Goal: Task Accomplishment & Management: Use online tool/utility

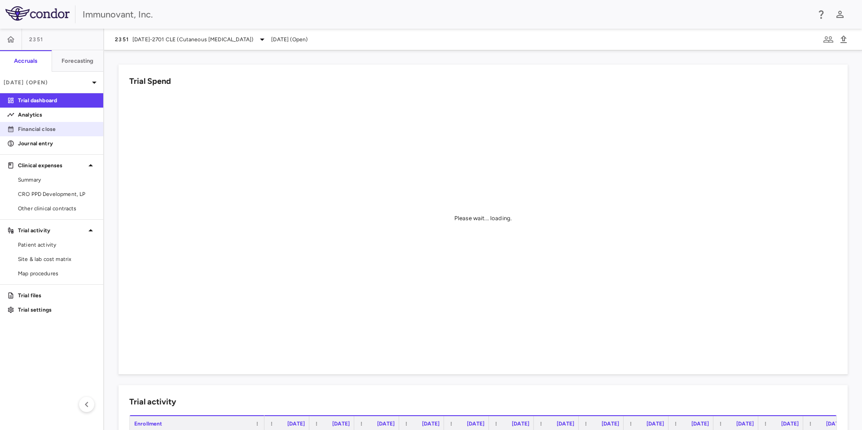
click at [49, 127] on p "Financial close" at bounding box center [57, 129] width 78 height 8
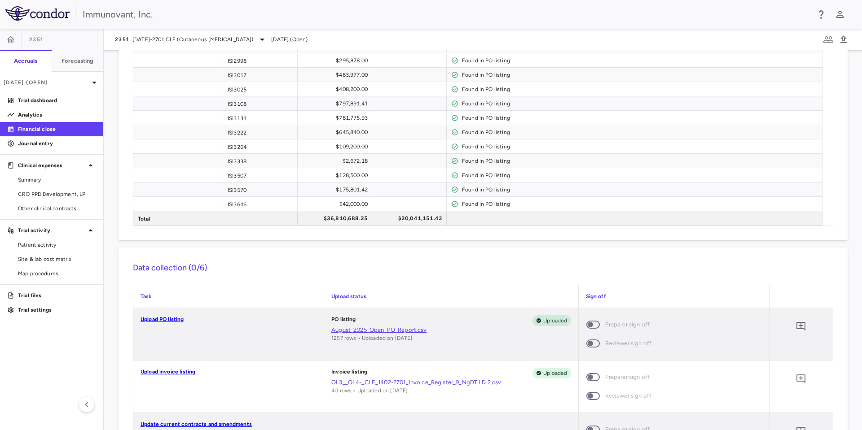
scroll to position [671, 0]
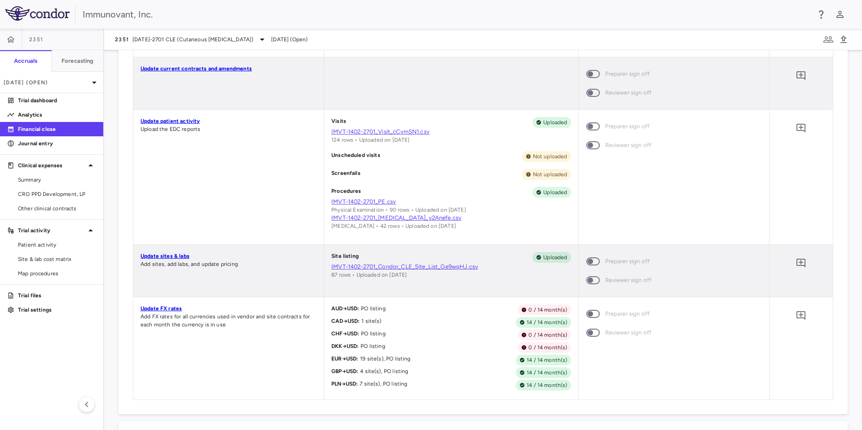
click at [159, 254] on link "Update sites & labs" at bounding box center [164, 256] width 49 height 6
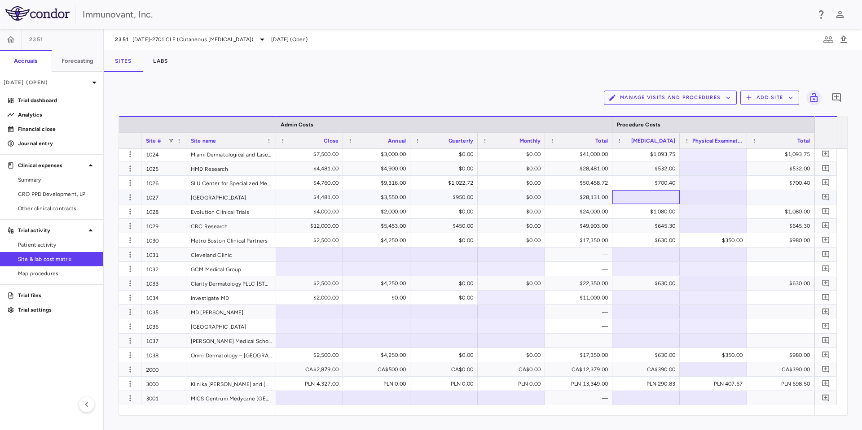
click at [656, 198] on div at bounding box center [646, 197] width 58 height 13
type input "***"
click at [661, 192] on div "$532.00" at bounding box center [647, 197] width 55 height 14
click at [678, 258] on div at bounding box center [645, 255] width 67 height 14
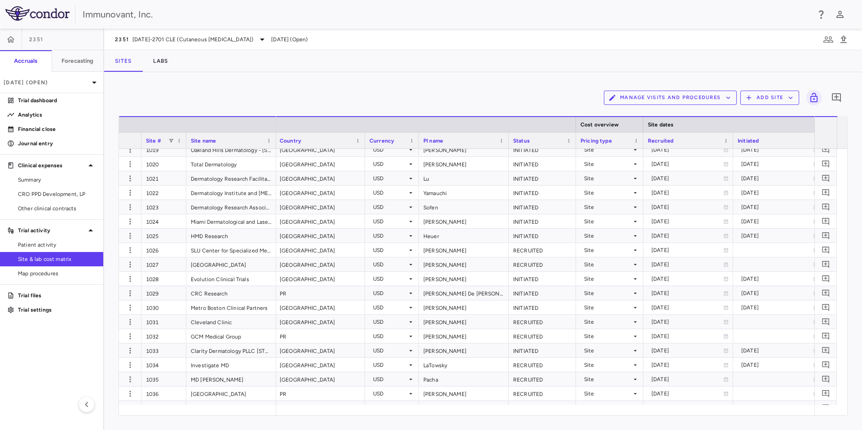
scroll to position [0, 15]
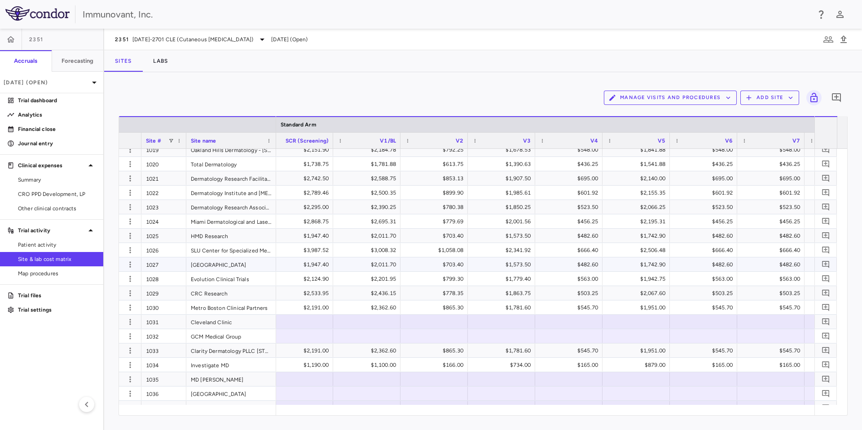
click at [302, 265] on div "$1,947.40" at bounding box center [301, 265] width 55 height 14
drag, startPoint x: 305, startPoint y: 267, endPoint x: 615, endPoint y: 270, distance: 310.6
click at [418, 325] on div at bounding box center [434, 321] width 58 height 13
click at [300, 261] on div "$1,947.40" at bounding box center [301, 265] width 55 height 14
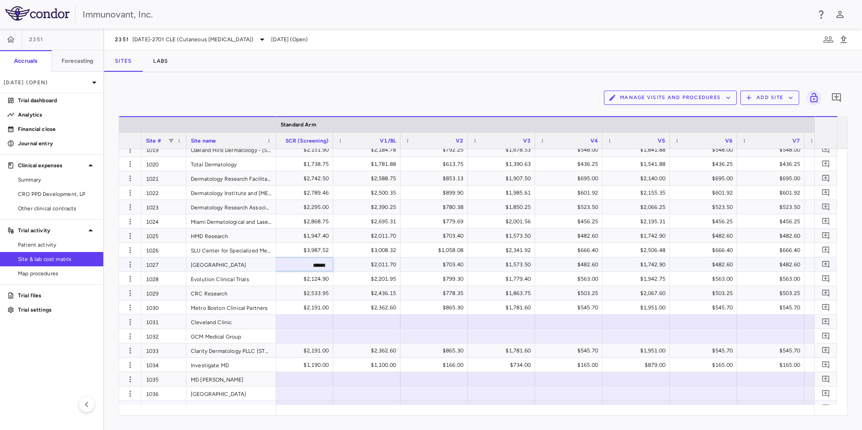
drag, startPoint x: 304, startPoint y: 266, endPoint x: 352, endPoint y: 259, distance: 48.0
click at [365, 263] on div "$2,011.70" at bounding box center [368, 265] width 55 height 14
click at [372, 283] on div "$2,201.95" at bounding box center [368, 279] width 55 height 14
click at [365, 265] on div "$2,011.70" at bounding box center [368, 265] width 55 height 14
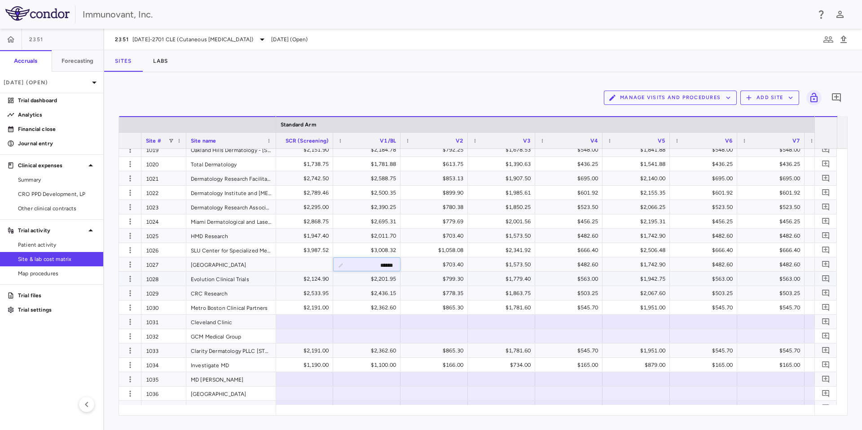
click at [402, 288] on div "$778.35" at bounding box center [433, 293] width 67 height 14
click at [378, 261] on div "$2,011.70" at bounding box center [368, 265] width 55 height 14
drag, startPoint x: 372, startPoint y: 268, endPoint x: 408, endPoint y: 265, distance: 36.0
click at [436, 264] on div "$703.40" at bounding box center [435, 265] width 55 height 14
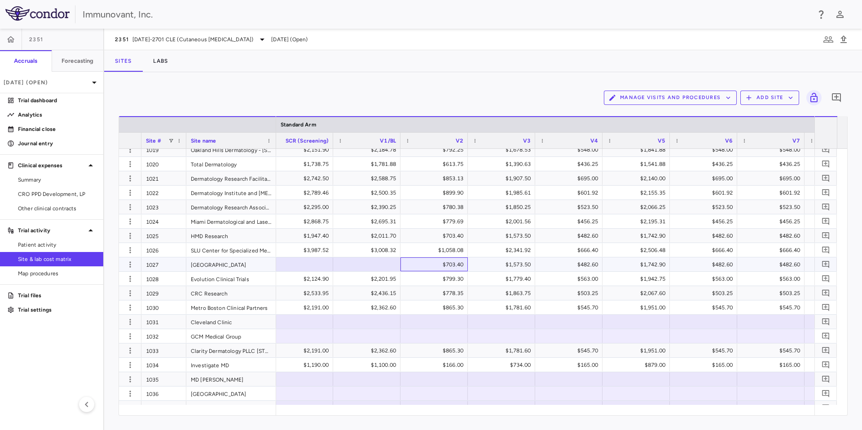
click at [438, 264] on div "$703.40" at bounding box center [435, 265] width 55 height 14
click at [442, 265] on input "*****" at bounding box center [440, 265] width 53 height 15
drag, startPoint x: 442, startPoint y: 265, endPoint x: 489, endPoint y: 277, distance: 49.2
click at [508, 268] on div "$1,573.50" at bounding box center [503, 265] width 55 height 14
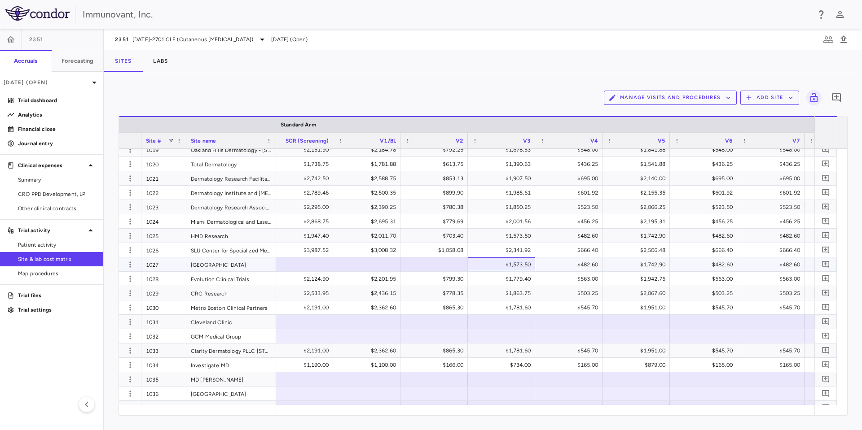
click at [504, 268] on div "$1,573.50" at bounding box center [503, 265] width 55 height 14
click at [508, 266] on input "******" at bounding box center [508, 265] width 53 height 15
drag, startPoint x: 508, startPoint y: 266, endPoint x: 548, endPoint y: 265, distance: 40.8
click at [574, 267] on div "$482.60" at bounding box center [570, 265] width 55 height 14
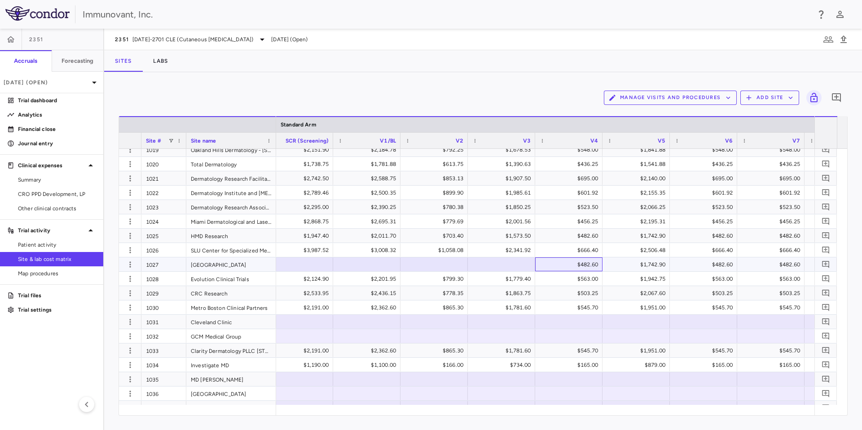
drag, startPoint x: 574, startPoint y: 265, endPoint x: 596, endPoint y: 266, distance: 22.0
click at [596, 266] on div "$482.60" at bounding box center [570, 265] width 55 height 14
click at [583, 279] on div "$563.00" at bounding box center [570, 279] width 55 height 14
click at [587, 265] on div "$482.60" at bounding box center [570, 265] width 55 height 14
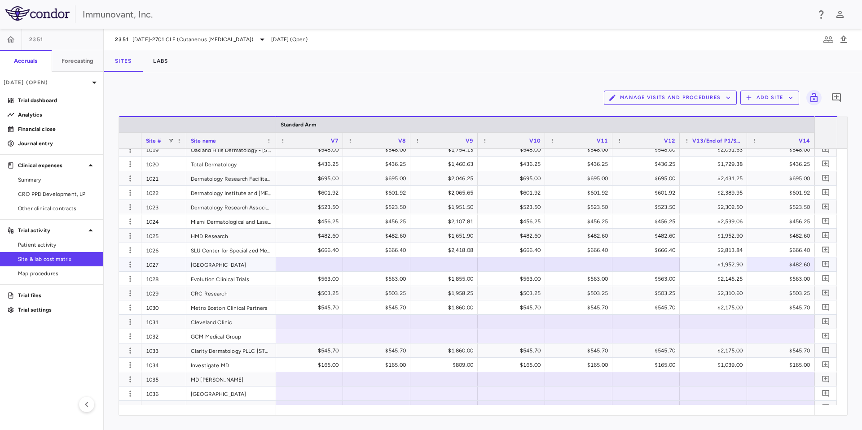
scroll to position [0, 1463]
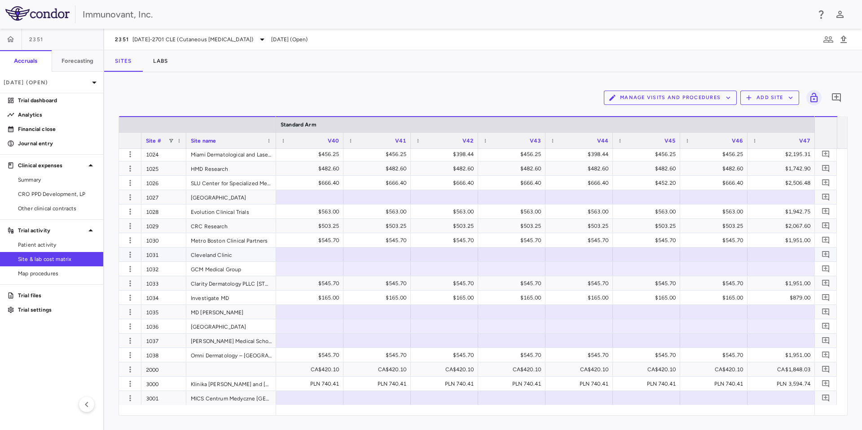
click at [329, 254] on div at bounding box center [309, 254] width 58 height 13
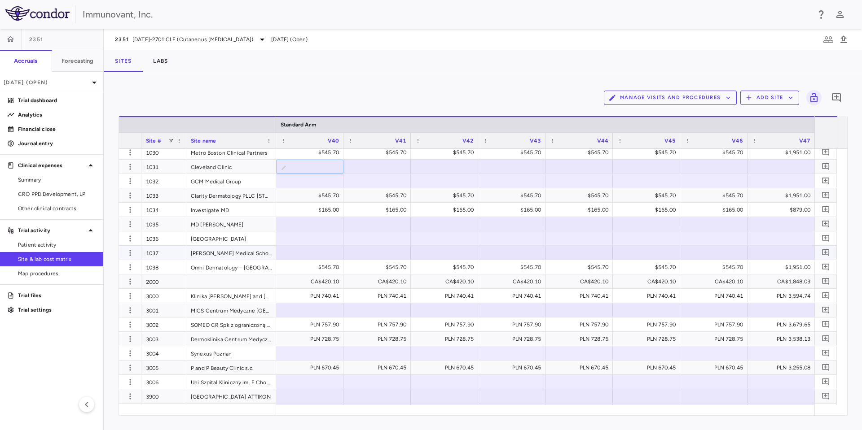
scroll to position [471, 0]
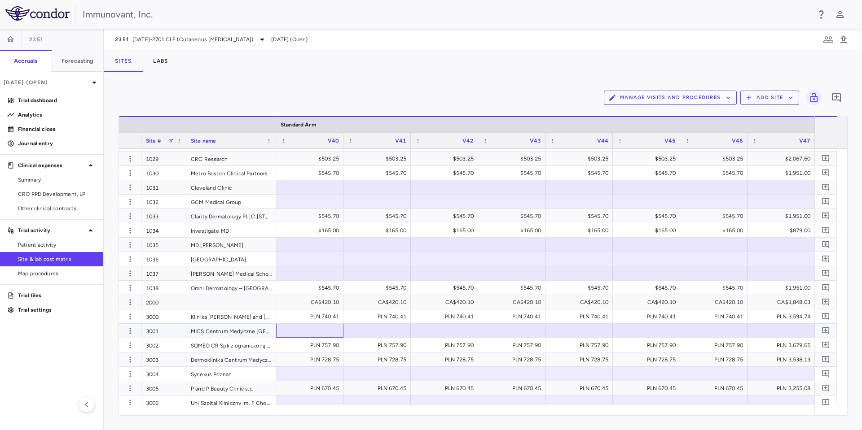
click at [311, 327] on div at bounding box center [309, 330] width 58 height 13
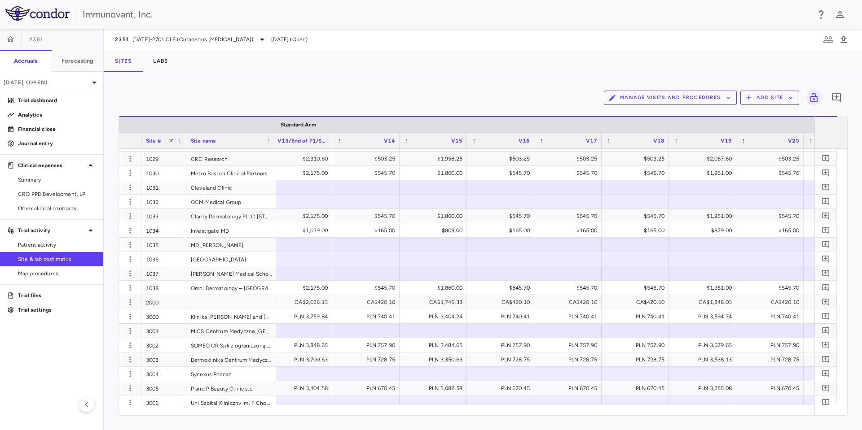
scroll to position [0, 0]
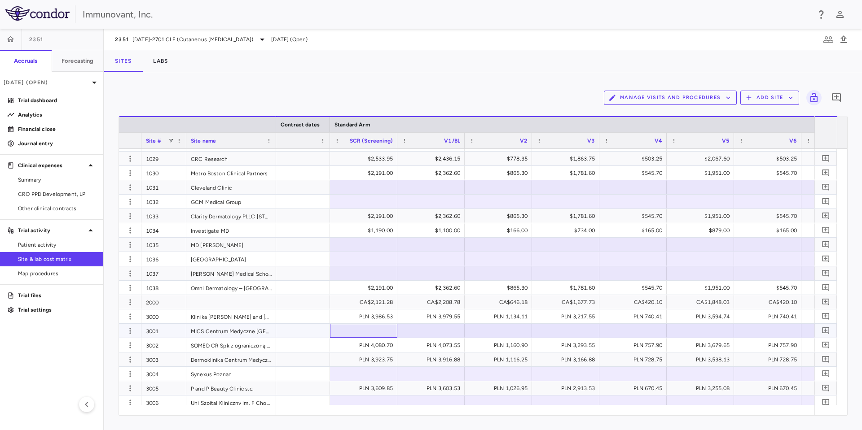
click at [348, 334] on div at bounding box center [363, 330] width 58 height 13
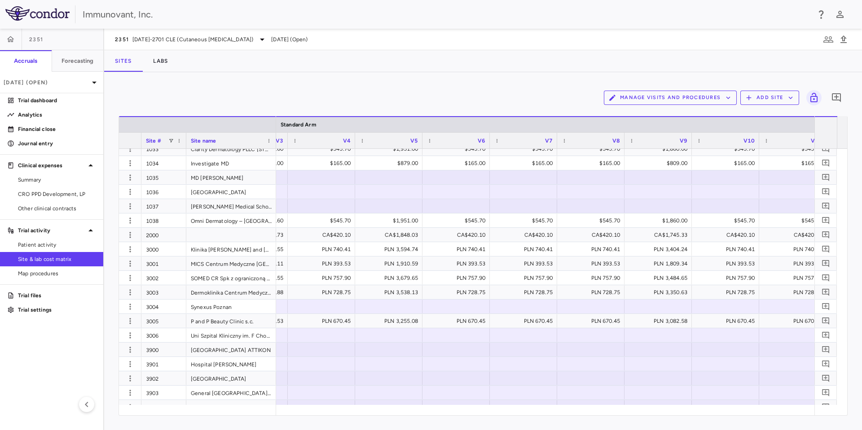
scroll to position [0, 1376]
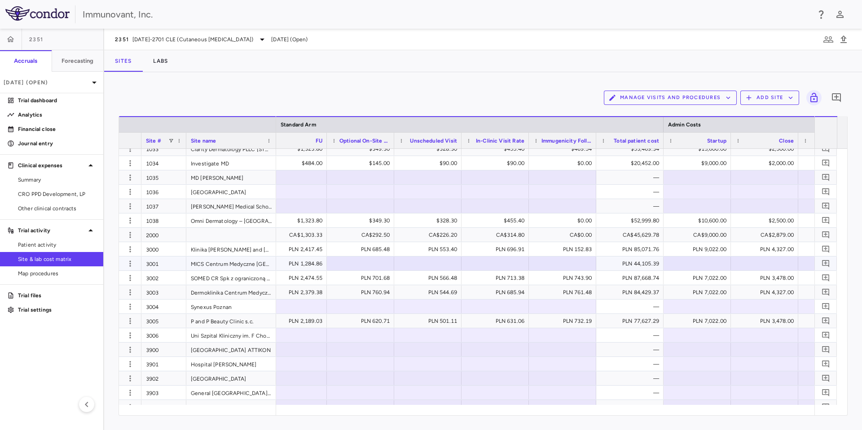
click at [373, 264] on div at bounding box center [360, 263] width 58 height 13
type input "******"
click at [487, 263] on div at bounding box center [495, 263] width 58 height 13
type input "******"
click at [711, 263] on div at bounding box center [697, 263] width 58 height 13
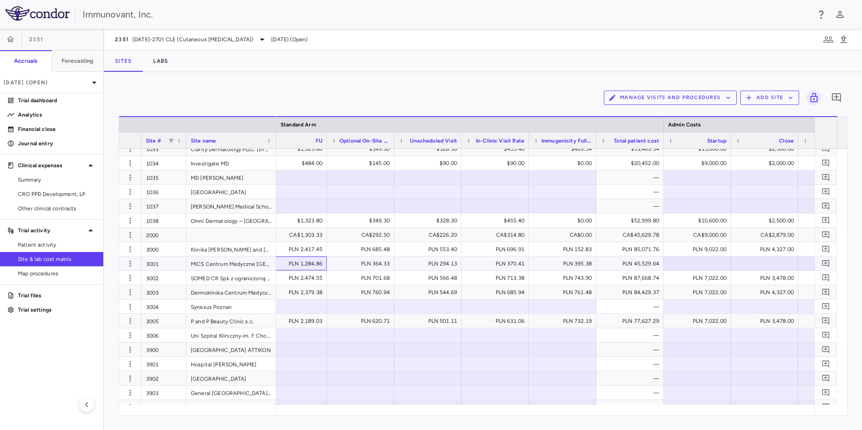
click at [304, 265] on div "PLN 1,284.86" at bounding box center [294, 264] width 55 height 14
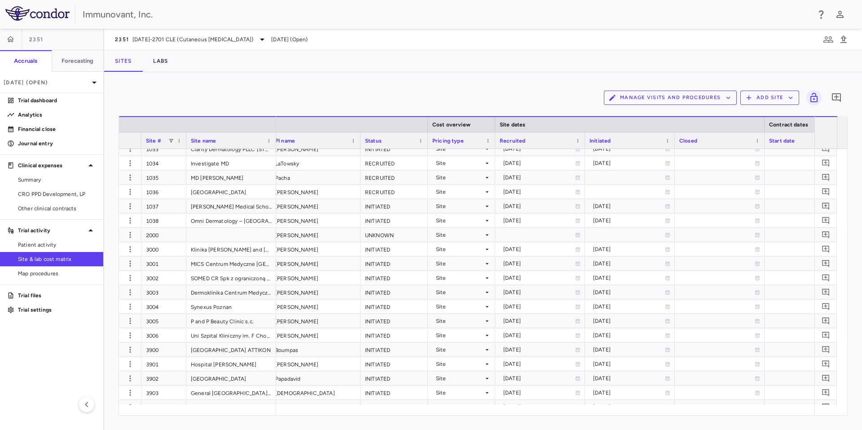
scroll to position [0, 475]
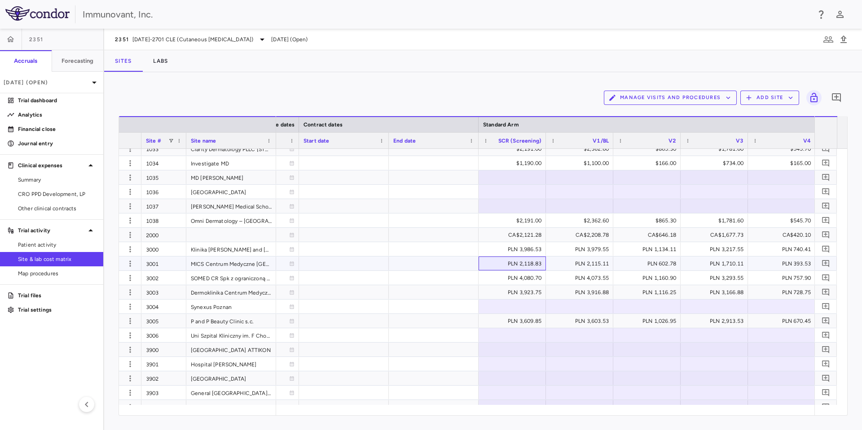
click at [501, 262] on div "PLN 2,118.83" at bounding box center [513, 264] width 55 height 14
click at [545, 282] on div "PLN 4,080.70" at bounding box center [511, 278] width 67 height 14
click at [535, 267] on div "PLN 2,118.83" at bounding box center [513, 264] width 55 height 14
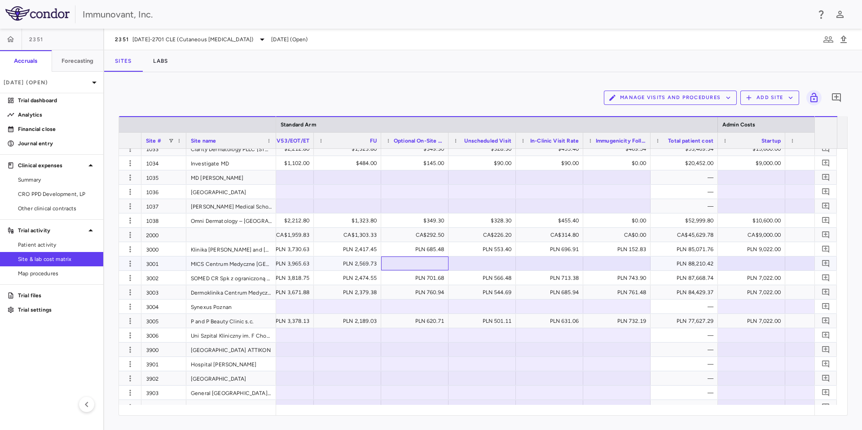
drag, startPoint x: 441, startPoint y: 264, endPoint x: 448, endPoint y: 276, distance: 13.7
click at [441, 264] on div at bounding box center [414, 263] width 58 height 13
type input "******"
click at [556, 263] on div at bounding box center [549, 263] width 58 height 13
click at [555, 261] on div at bounding box center [549, 263] width 58 height 13
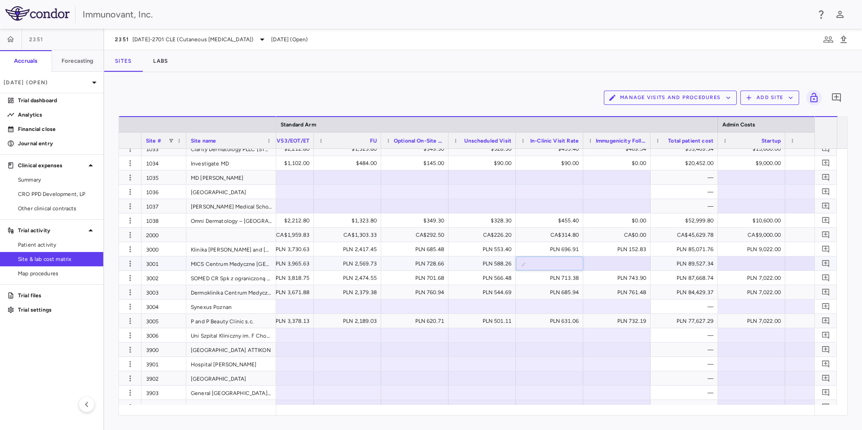
type input "******"
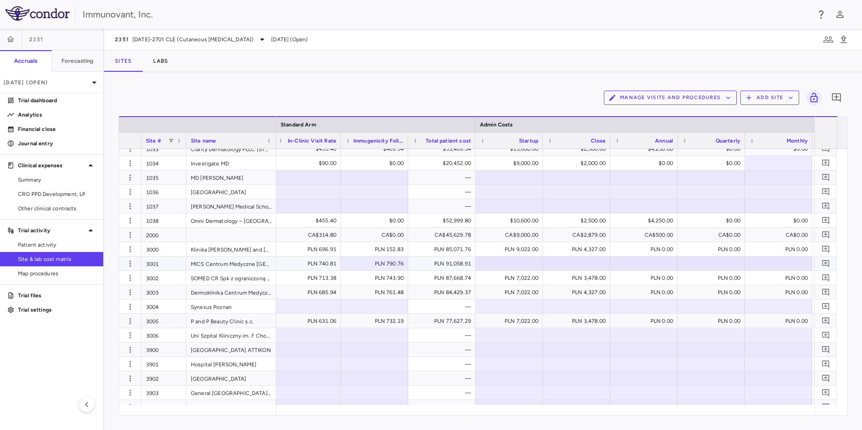
click at [489, 267] on div at bounding box center [509, 263] width 58 height 13
click at [653, 263] on div at bounding box center [643, 263] width 58 height 13
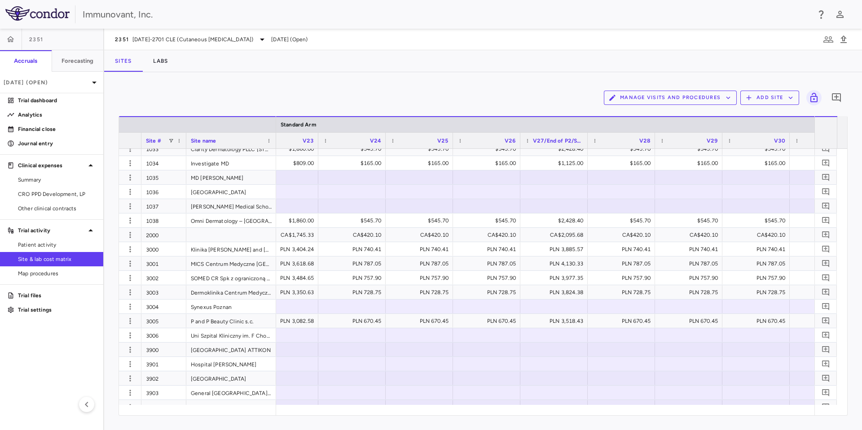
scroll to position [0, 1568]
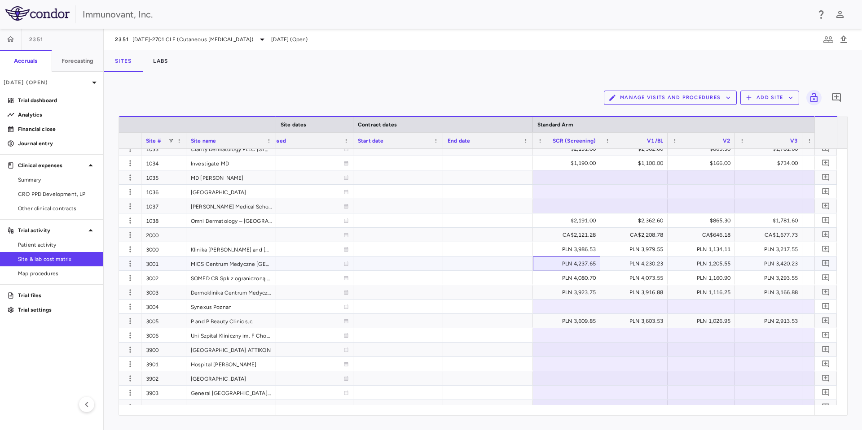
click at [581, 261] on div "PLN 4,237.65" at bounding box center [568, 264] width 55 height 14
click at [574, 303] on div at bounding box center [566, 306] width 58 height 13
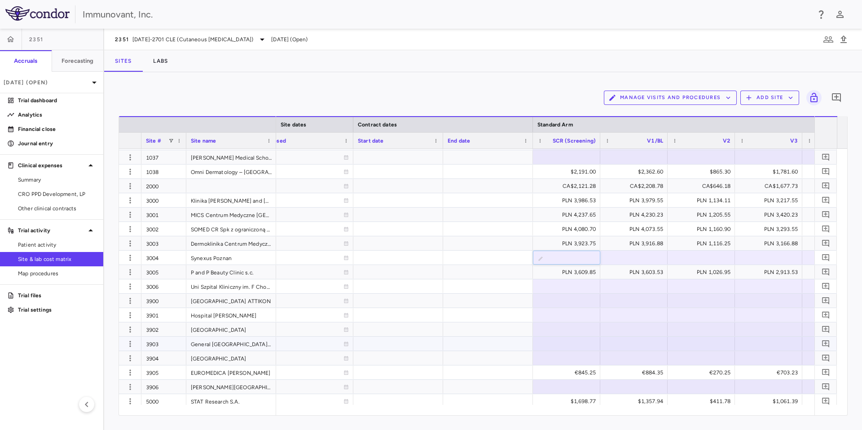
scroll to position [606, 0]
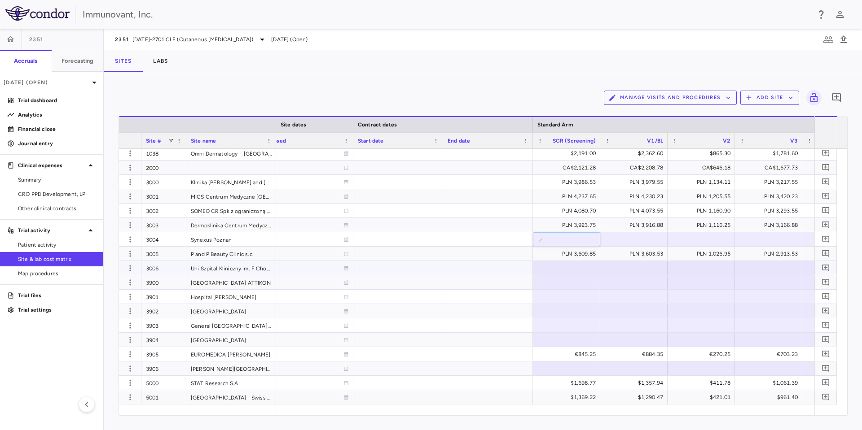
click at [551, 266] on div at bounding box center [566, 268] width 58 height 13
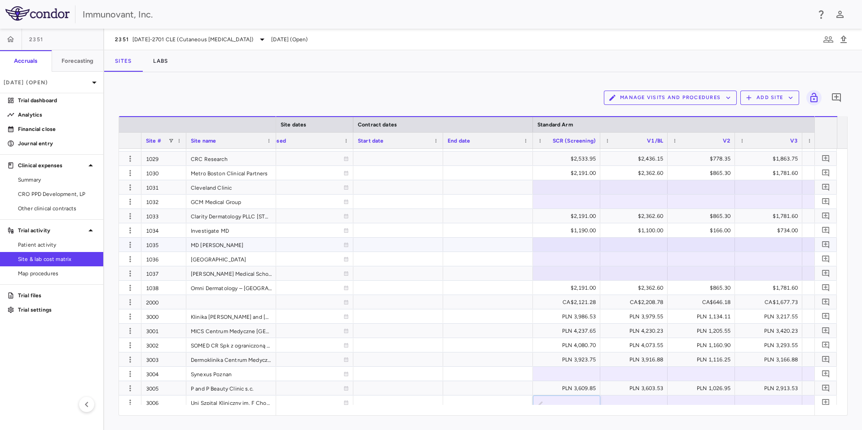
scroll to position [404, 0]
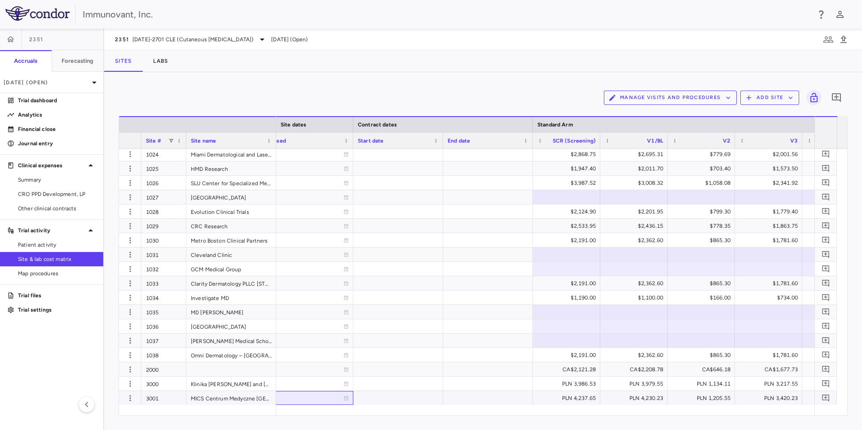
click at [343, 394] on div at bounding box center [308, 398] width 81 height 13
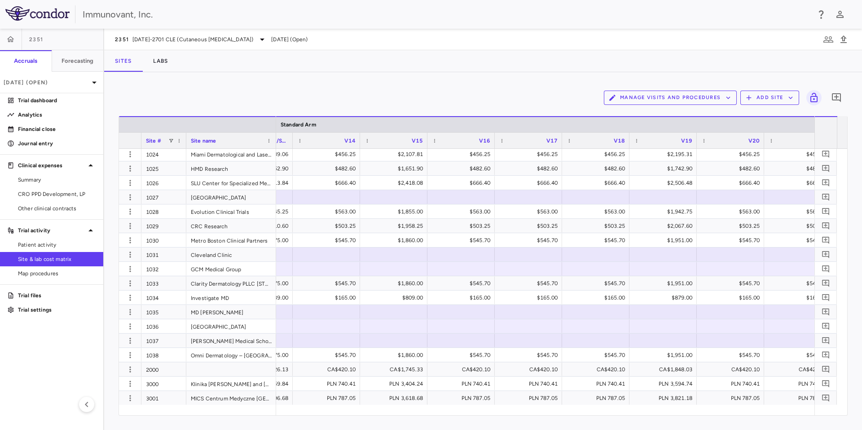
scroll to position [0, 2098]
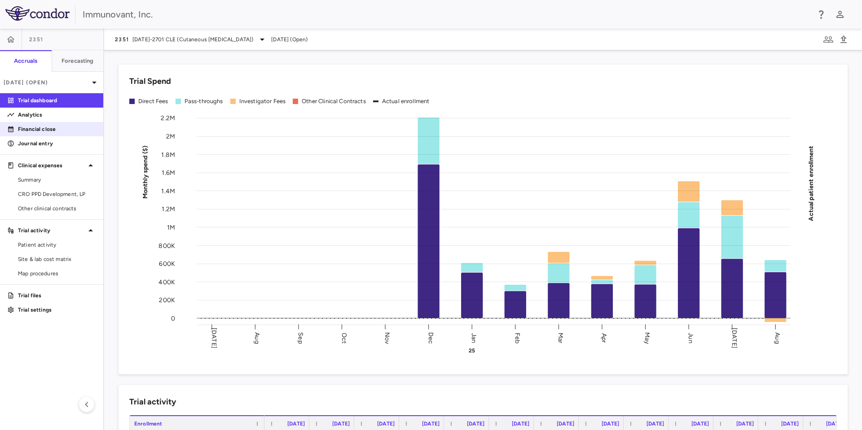
click at [39, 125] on p "Financial close" at bounding box center [57, 129] width 78 height 8
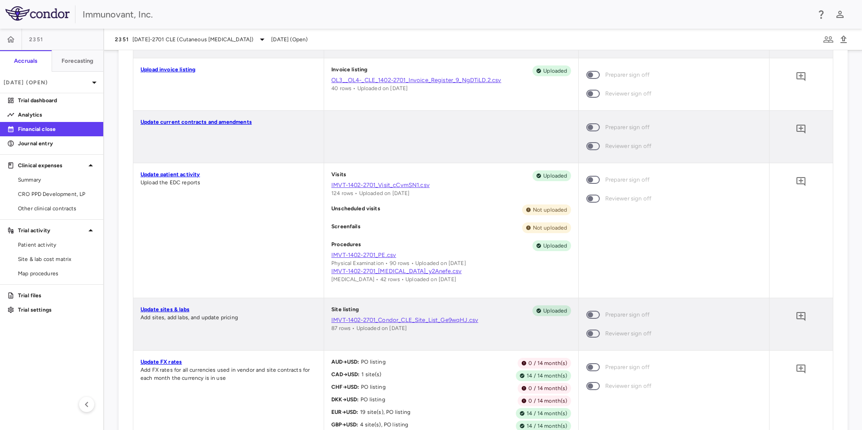
scroll to position [740, 0]
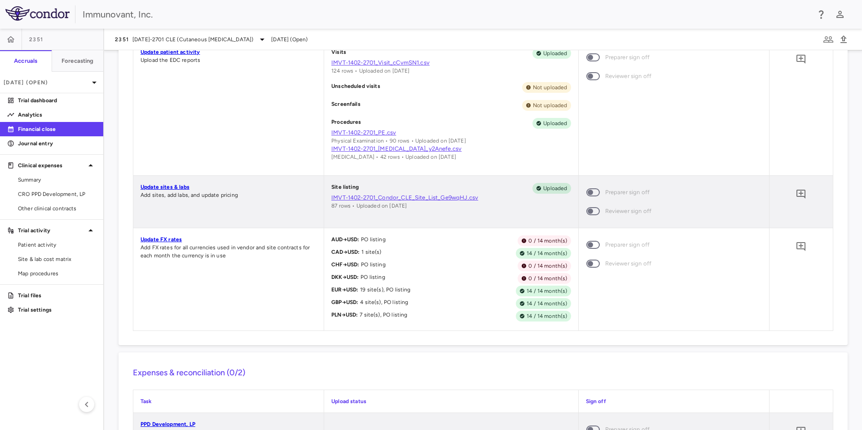
click at [173, 188] on link "Update sites & labs" at bounding box center [164, 187] width 49 height 6
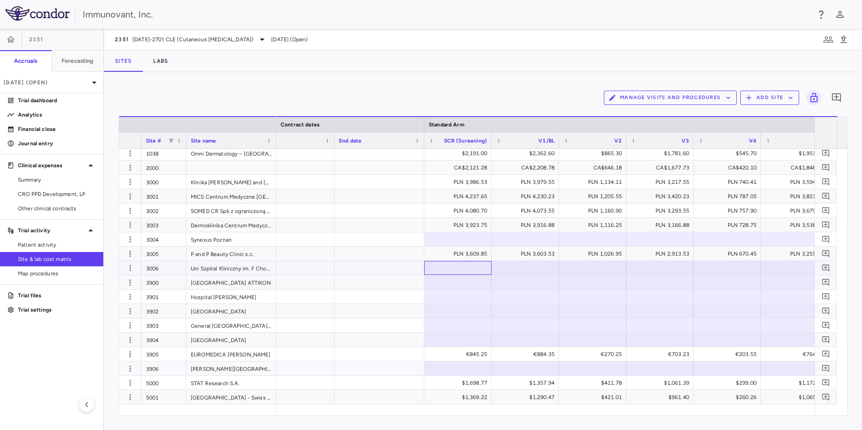
click at [440, 263] on div at bounding box center [458, 268] width 58 height 13
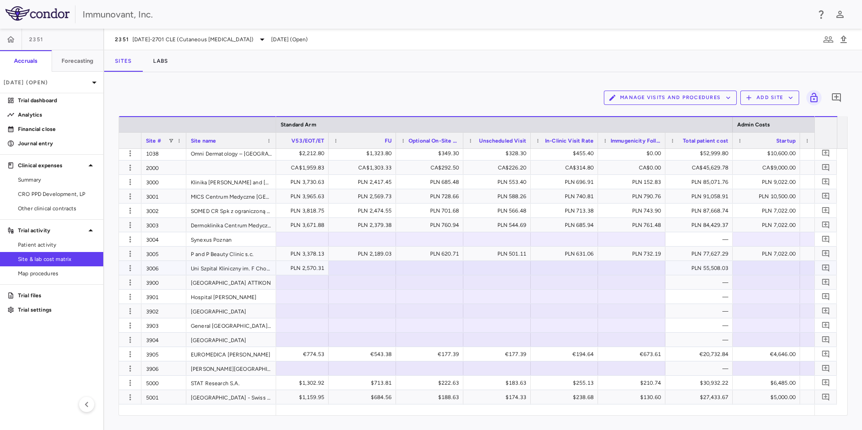
click at [368, 272] on div at bounding box center [362, 268] width 58 height 13
click at [410, 286] on div at bounding box center [429, 339] width 58 height 13
click at [370, 270] on div at bounding box center [362, 268] width 58 height 13
click at [383, 286] on div at bounding box center [362, 282] width 58 height 13
type input "*"
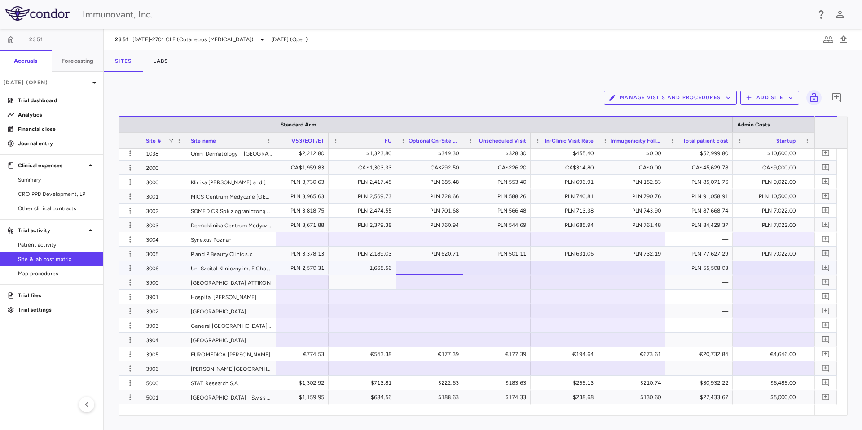
click at [414, 263] on div at bounding box center [429, 268] width 58 height 13
click at [431, 268] on div at bounding box center [429, 268] width 58 height 13
click at [486, 271] on div at bounding box center [497, 268] width 58 height 13
click at [486, 269] on div at bounding box center [497, 268] width 58 height 13
type input "******"
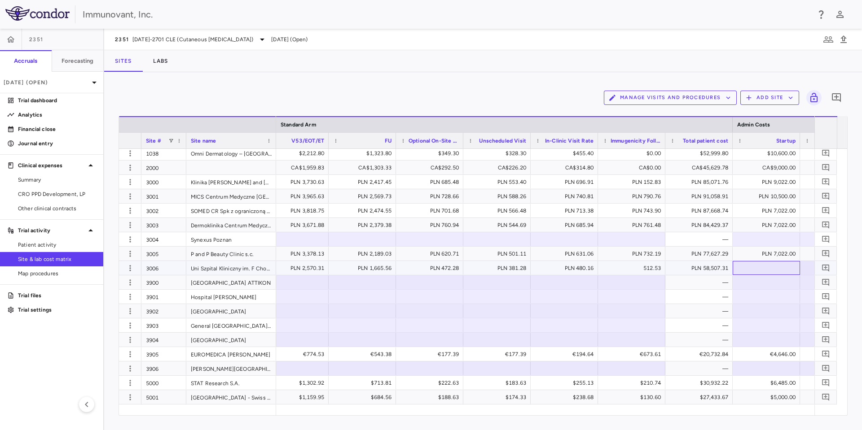
click at [574, 268] on div at bounding box center [766, 268] width 58 height 13
type input "****"
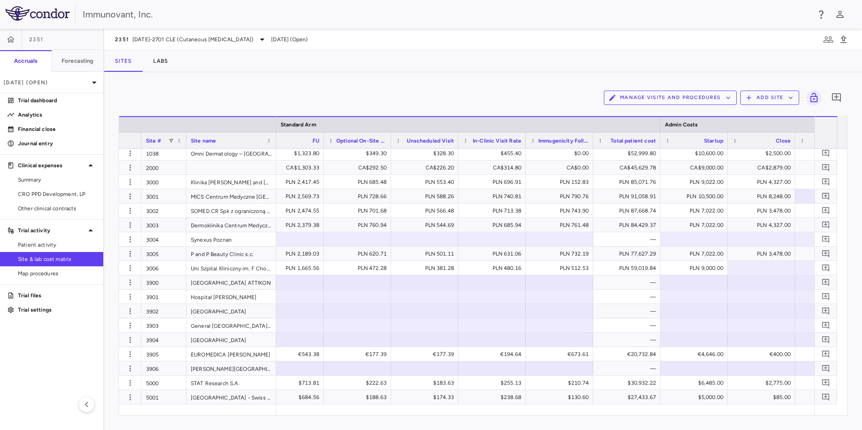
scroll to position [0, 4683]
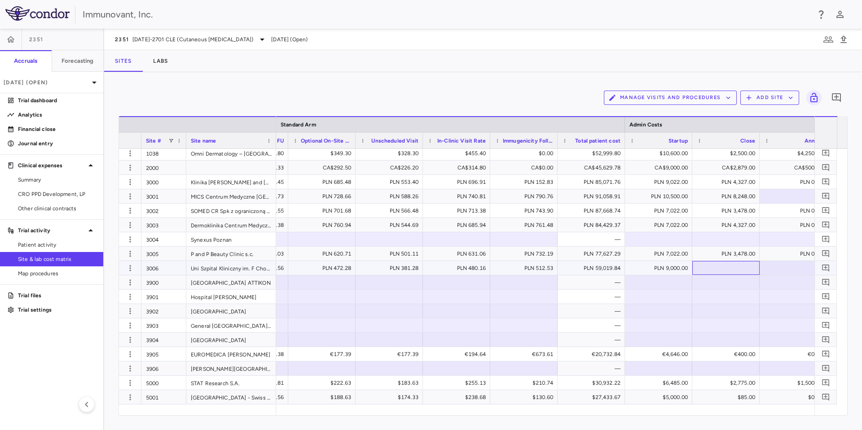
click at [574, 266] on div at bounding box center [726, 268] width 58 height 13
type input "*******"
click at [346, 279] on div at bounding box center [322, 282] width 58 height 13
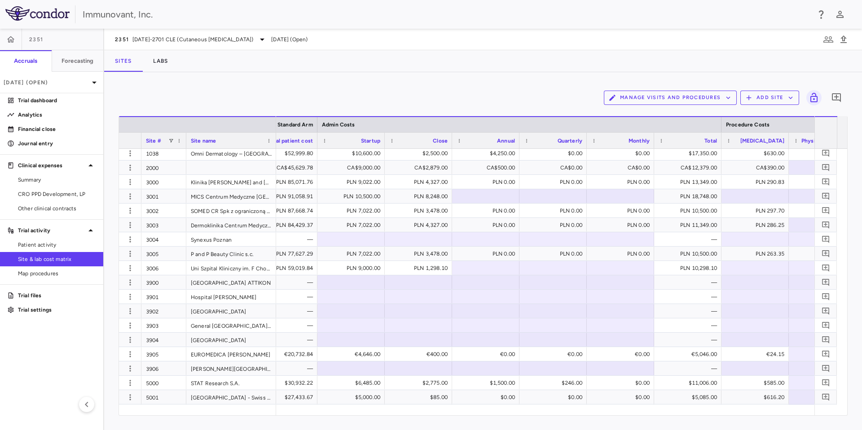
scroll to position [0, 4918]
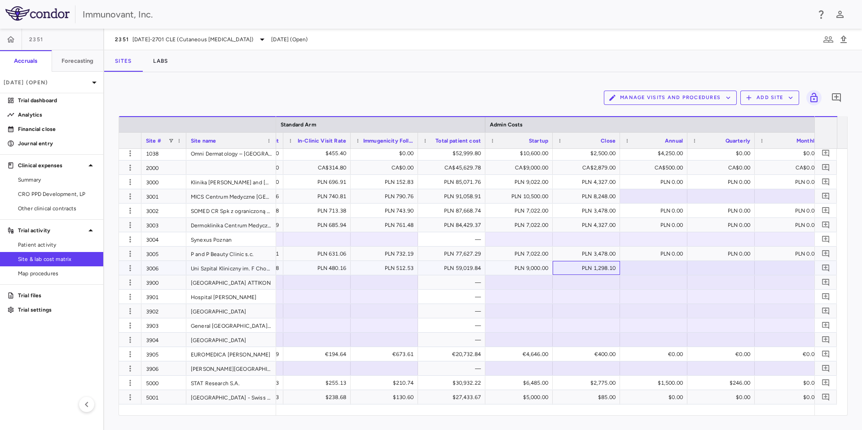
click at [574, 267] on div "PLN 1,298.10" at bounding box center [588, 268] width 55 height 14
click at [574, 286] on div at bounding box center [586, 282] width 58 height 13
click at [399, 266] on div "PLN 512.53" at bounding box center [386, 268] width 55 height 14
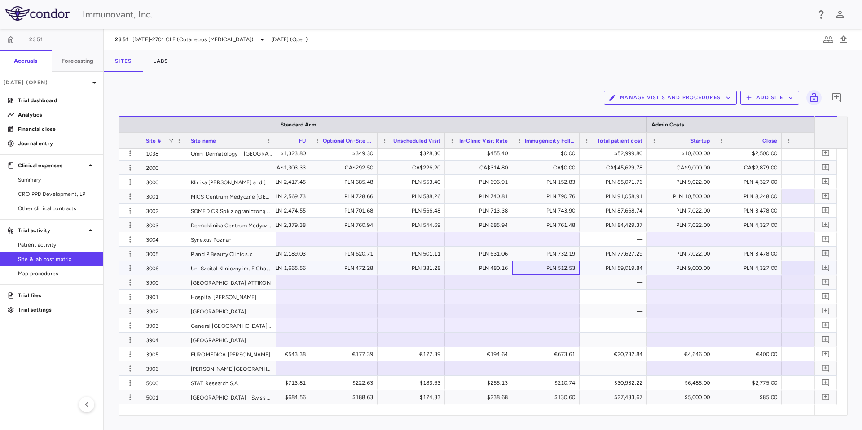
click at [566, 264] on div "PLN 512.53" at bounding box center [547, 268] width 55 height 14
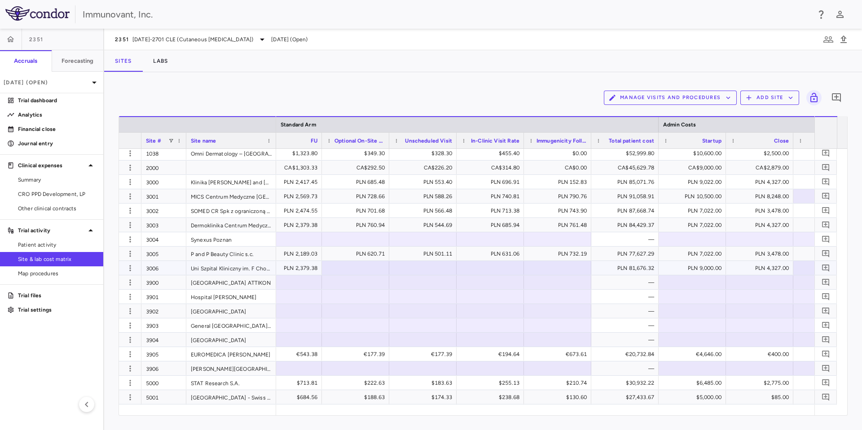
click at [346, 267] on div at bounding box center [355, 268] width 58 height 13
click at [414, 272] on div at bounding box center [423, 268] width 58 height 13
click at [432, 265] on div at bounding box center [423, 268] width 58 height 13
click at [485, 259] on div "PLN 631.06" at bounding box center [491, 254] width 55 height 14
click at [490, 269] on div at bounding box center [490, 268] width 58 height 13
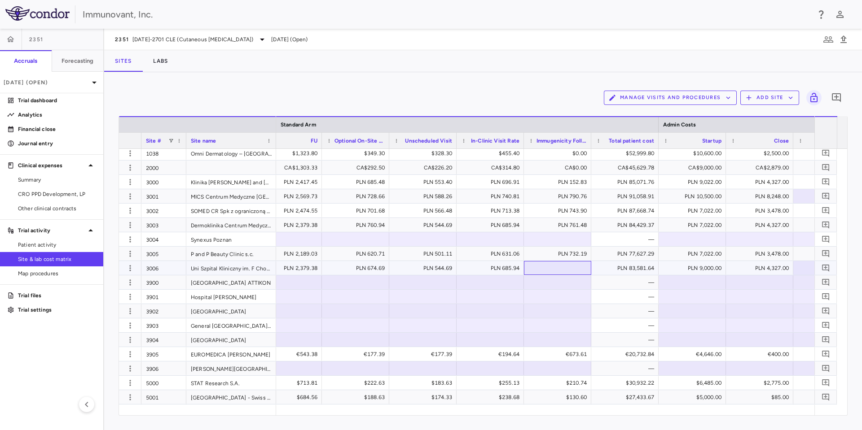
click at [552, 266] on div at bounding box center [557, 268] width 58 height 13
click at [568, 284] on div at bounding box center [557, 282] width 58 height 13
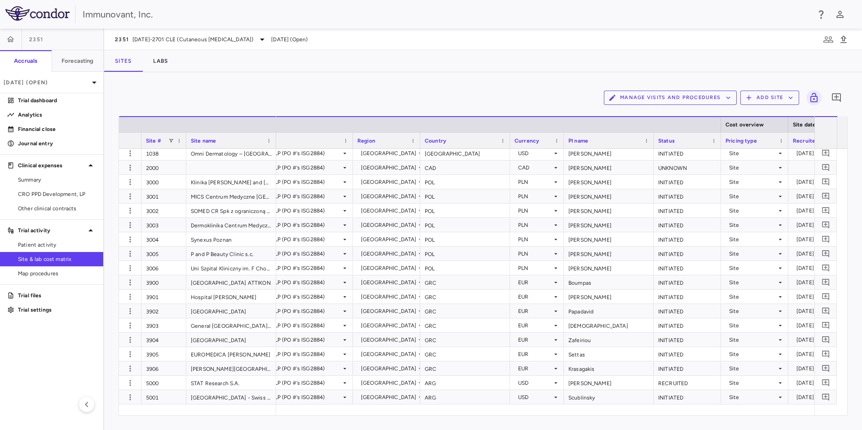
scroll to position [0, 81]
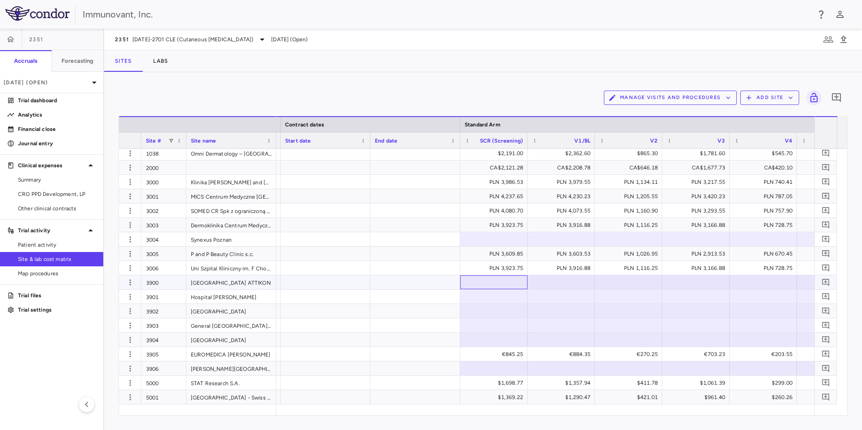
click at [487, 283] on div at bounding box center [493, 282] width 58 height 13
type input "**********"
drag, startPoint x: 520, startPoint y: 281, endPoint x: 375, endPoint y: 262, distance: 145.8
click at [511, 291] on div at bounding box center [493, 296] width 58 height 13
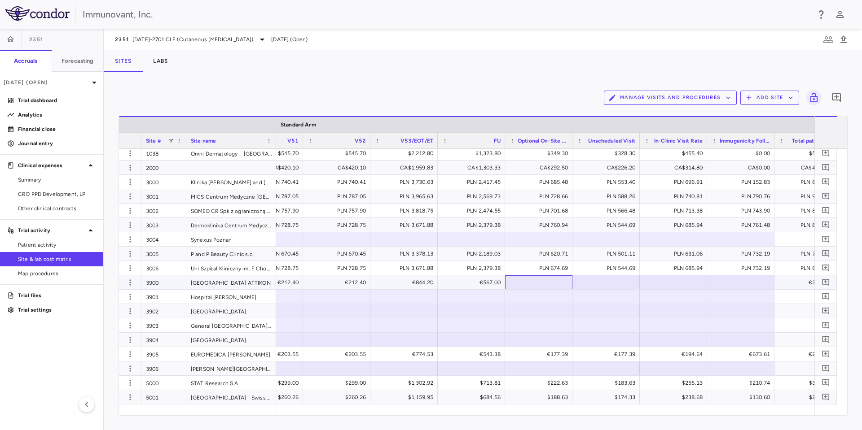
click at [554, 283] on div at bounding box center [538, 282] width 58 height 13
click at [602, 284] on div at bounding box center [606, 282] width 58 height 13
click at [600, 285] on div at bounding box center [606, 282] width 58 height 13
type input "******"
click at [668, 278] on div at bounding box center [673, 282] width 58 height 13
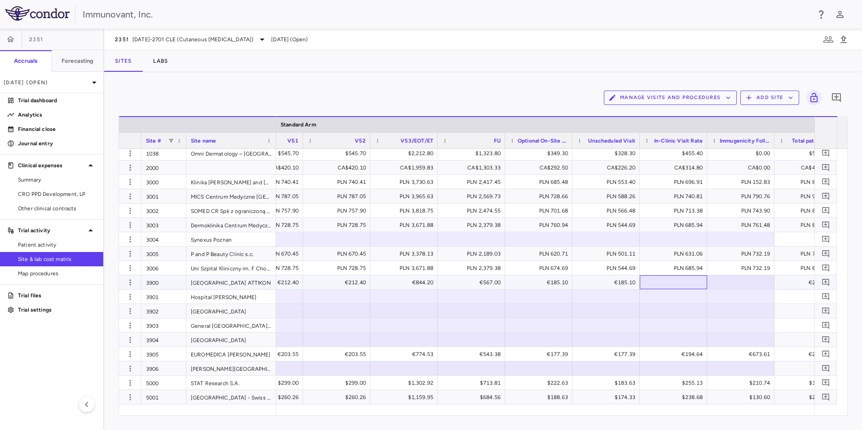
click at [685, 284] on div at bounding box center [673, 282] width 58 height 13
click at [731, 284] on div at bounding box center [740, 282] width 58 height 13
click at [725, 283] on div at bounding box center [740, 282] width 58 height 13
click at [722, 307] on div at bounding box center [740, 311] width 58 height 13
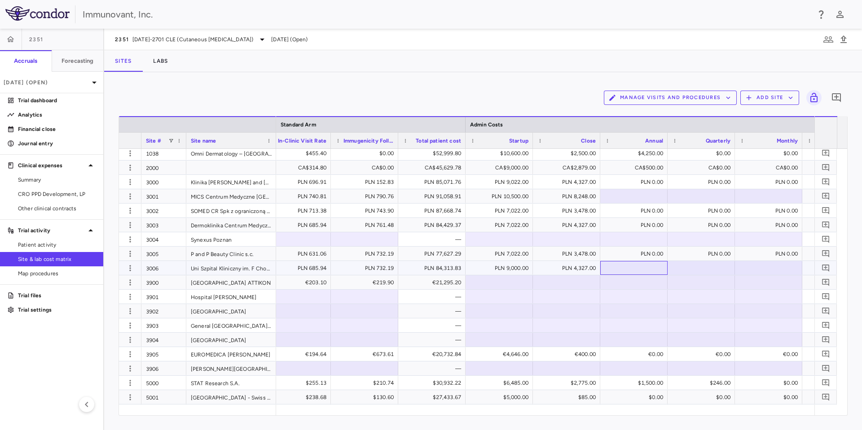
click at [623, 272] on div at bounding box center [634, 268] width 58 height 13
click at [513, 285] on div at bounding box center [499, 282] width 58 height 13
type input "****"
click at [555, 282] on div at bounding box center [566, 282] width 58 height 13
type input "***"
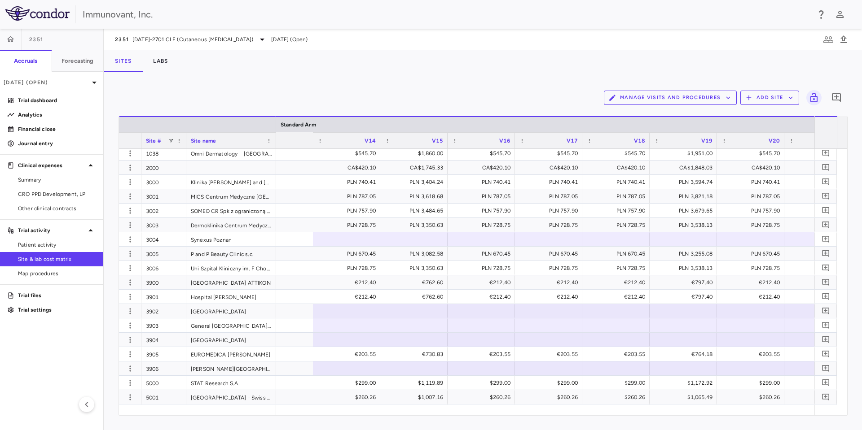
scroll to position [0, 2291]
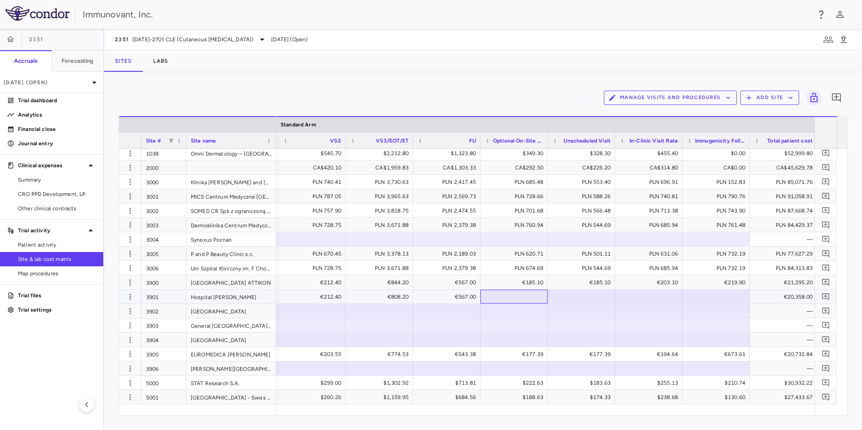
click at [529, 296] on div at bounding box center [514, 296] width 58 height 13
type input "******"
click at [652, 303] on div at bounding box center [648, 296] width 58 height 13
click at [647, 294] on div at bounding box center [648, 296] width 58 height 13
type input "******"
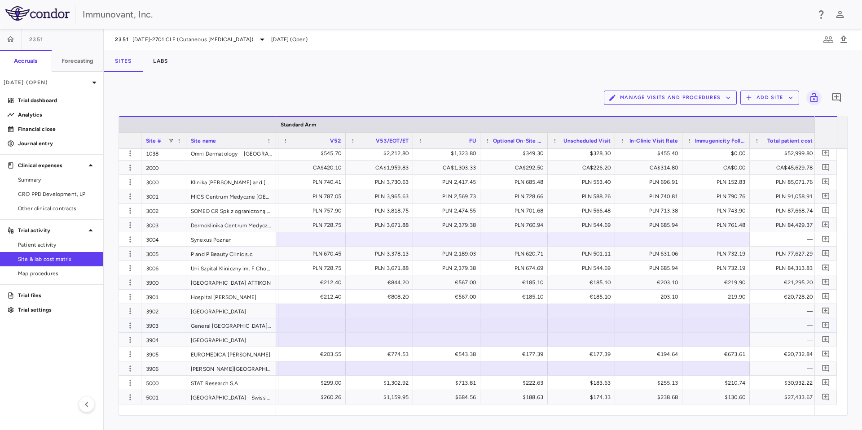
click at [707, 321] on div at bounding box center [716, 325] width 58 height 13
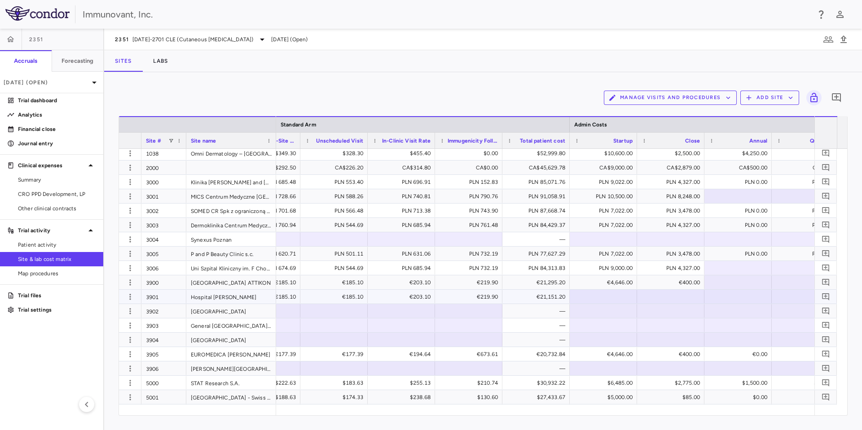
click at [609, 290] on div at bounding box center [602, 297] width 67 height 14
type input "****"
click at [674, 292] on div at bounding box center [670, 296] width 58 height 13
type input "***"
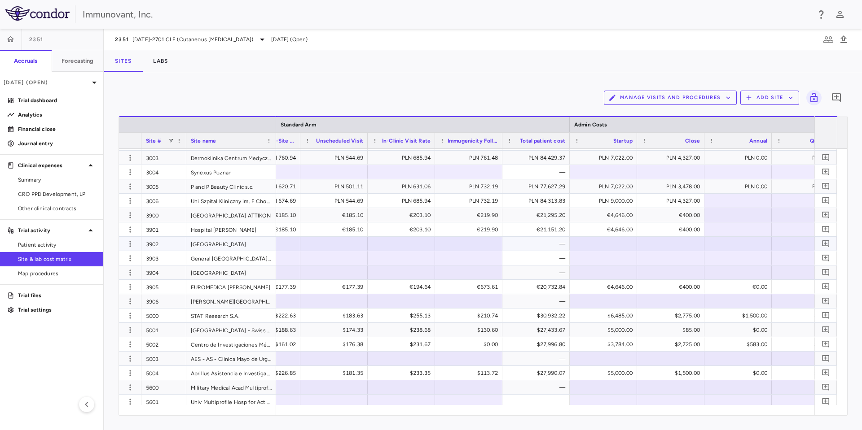
click at [313, 242] on div at bounding box center [334, 243] width 58 height 13
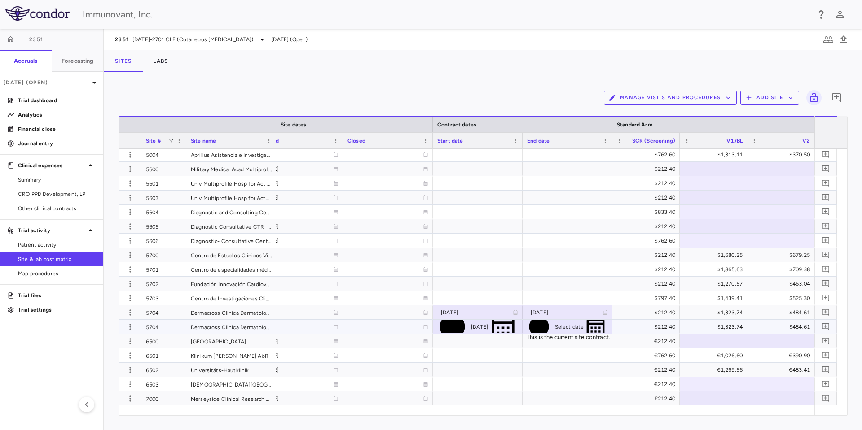
scroll to position [762, 0]
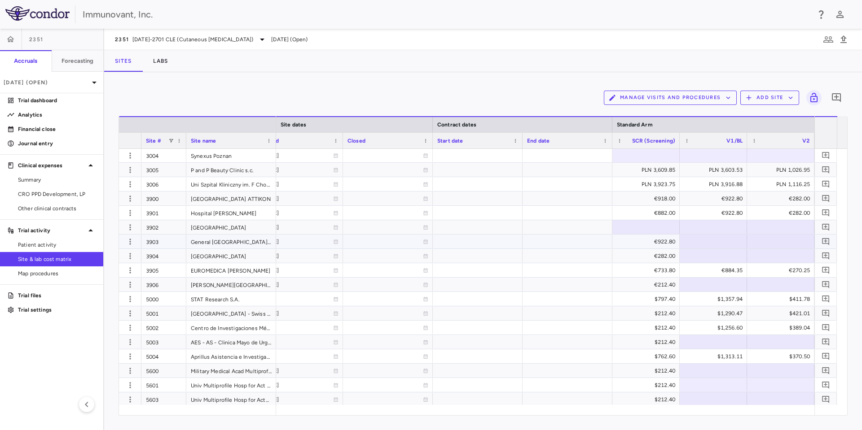
click at [661, 242] on div "€922.80" at bounding box center [647, 242] width 55 height 14
click at [666, 222] on div at bounding box center [646, 227] width 58 height 13
drag, startPoint x: 510, startPoint y: 1, endPoint x: 448, endPoint y: 40, distance: 73.4
click at [448, 40] on div "2351 1402-2701 CLE (Cutaneous Lupus Erythematosus) Aug 2025 (Open)" at bounding box center [483, 40] width 758 height 22
click at [652, 241] on div "€922.80" at bounding box center [647, 242] width 55 height 14
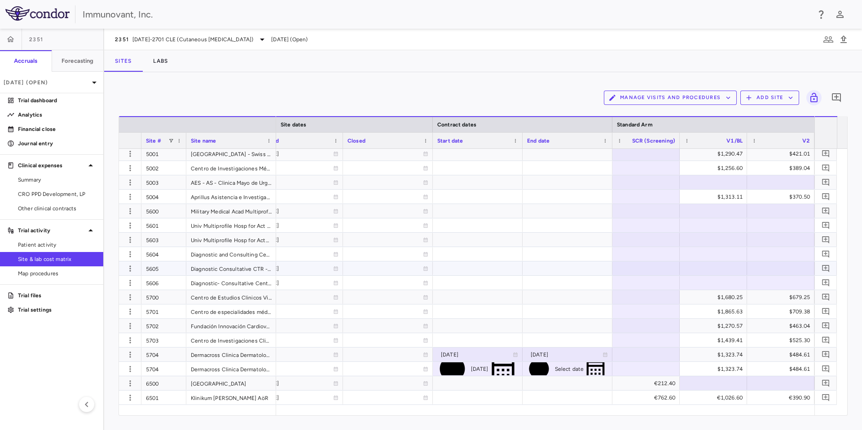
scroll to position [864, 0]
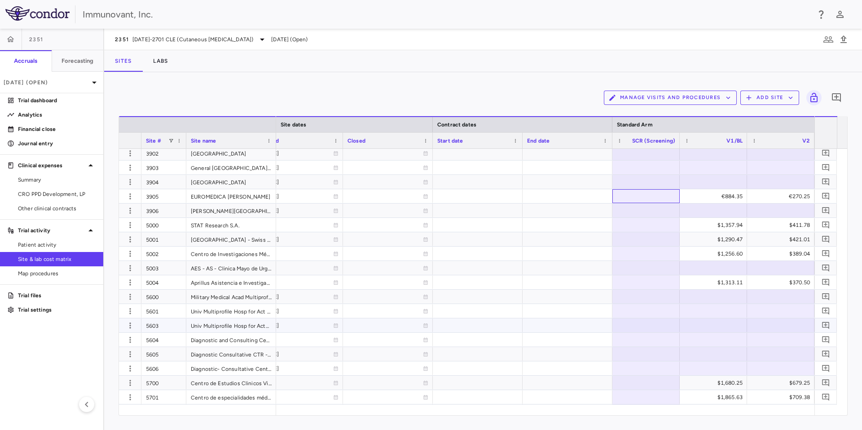
scroll to position [747, 0]
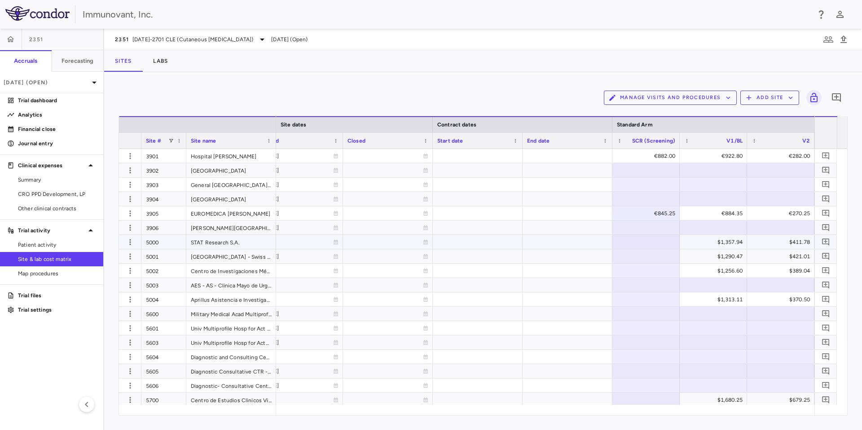
click at [654, 241] on div at bounding box center [646, 242] width 58 height 13
click at [652, 265] on div at bounding box center [646, 270] width 58 height 13
click at [645, 257] on div at bounding box center [646, 256] width 58 height 13
click at [652, 276] on div at bounding box center [646, 270] width 58 height 13
type input "********"
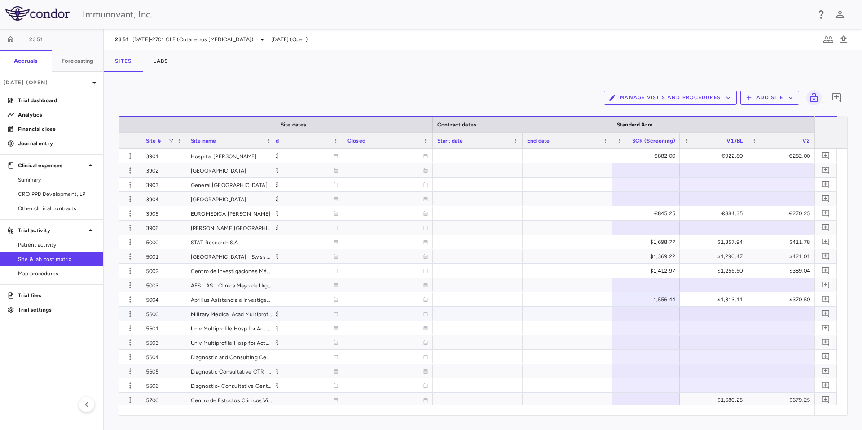
click at [639, 321] on div at bounding box center [645, 328] width 67 height 14
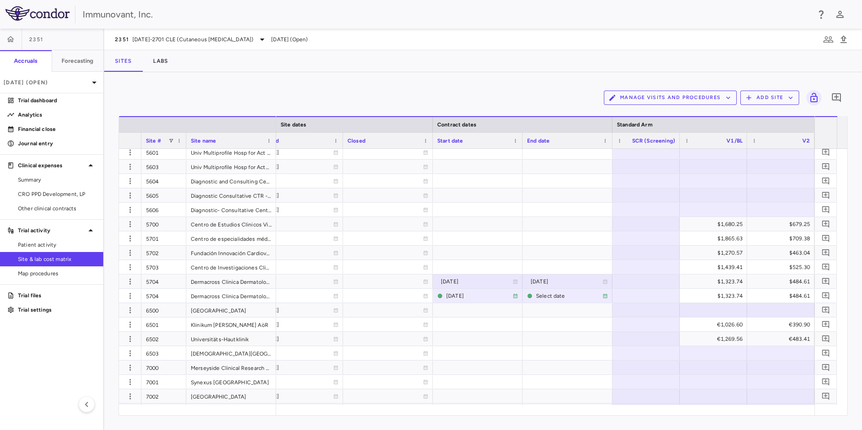
scroll to position [881, 0]
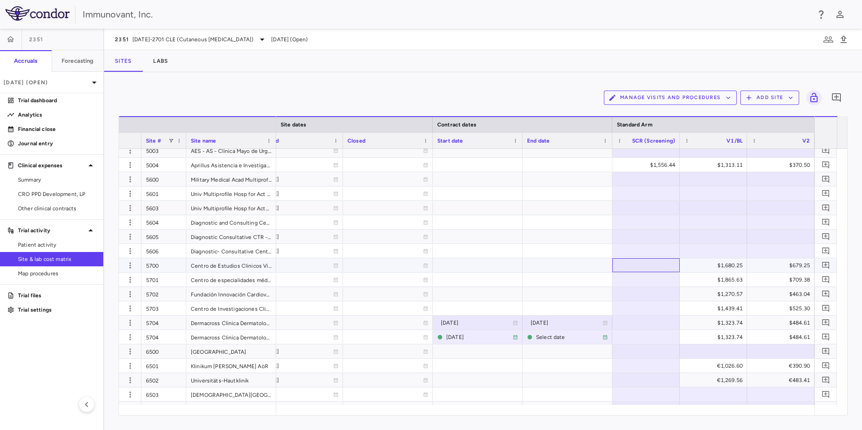
click at [640, 265] on div at bounding box center [646, 265] width 58 height 13
click at [647, 296] on div at bounding box center [646, 294] width 58 height 13
click at [651, 296] on div at bounding box center [646, 294] width 58 height 13
click at [657, 314] on div at bounding box center [646, 308] width 58 height 13
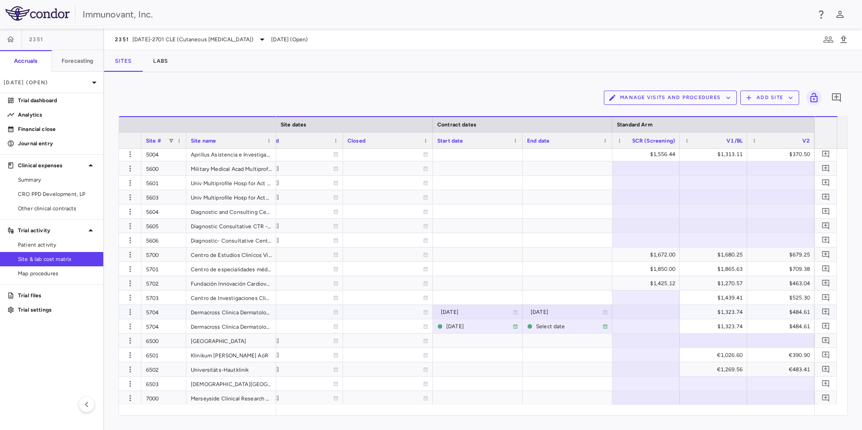
scroll to position [892, 0]
click at [651, 297] on div at bounding box center [646, 298] width 58 height 13
type input "********"
click at [656, 299] on div at bounding box center [646, 298] width 58 height 13
type input "********"
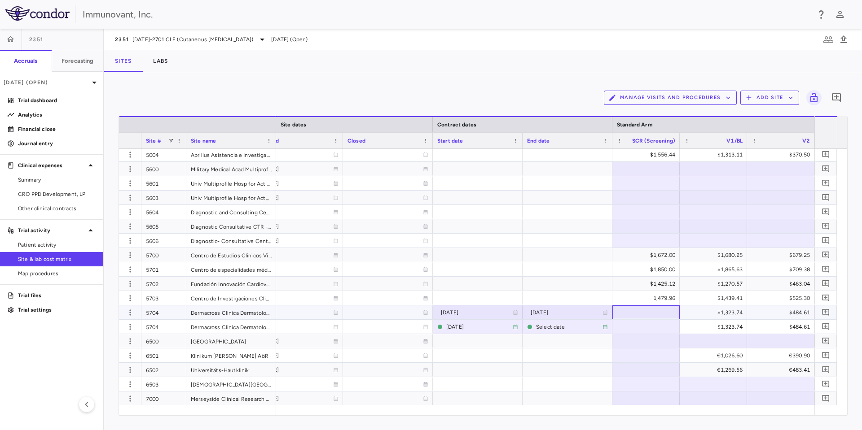
click at [666, 315] on div at bounding box center [646, 312] width 58 height 13
click at [634, 311] on div at bounding box center [646, 312] width 58 height 13
type input "********"
click at [651, 345] on div at bounding box center [646, 341] width 58 height 13
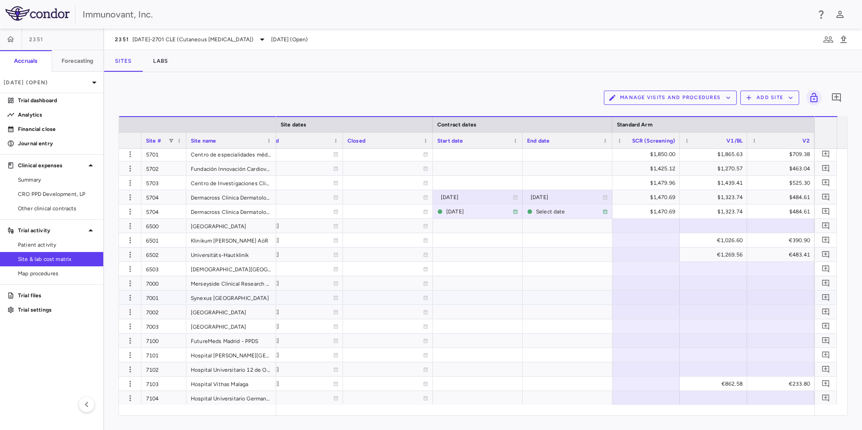
scroll to position [959, 0]
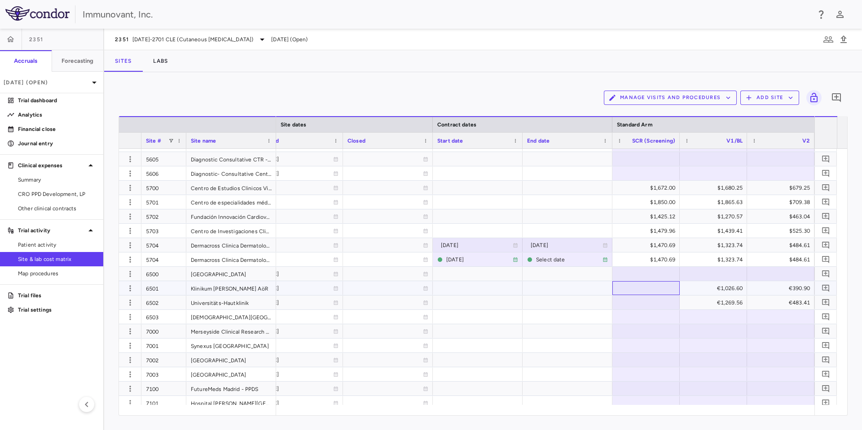
click at [654, 285] on div at bounding box center [646, 288] width 58 height 13
click at [645, 306] on div at bounding box center [646, 302] width 58 height 13
click at [631, 306] on div at bounding box center [646, 302] width 58 height 13
type input "********"
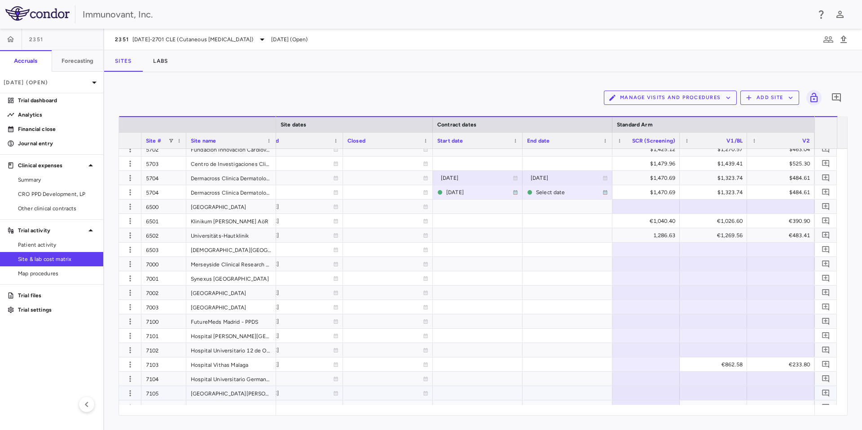
scroll to position [1094, 0]
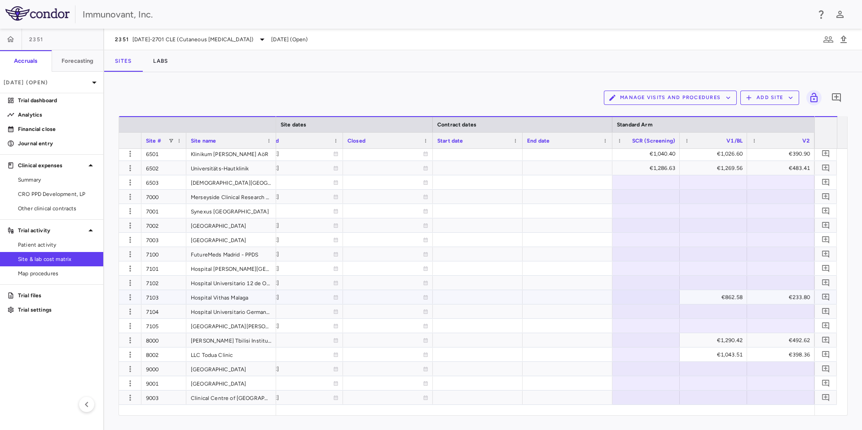
click at [645, 300] on div at bounding box center [646, 297] width 58 height 13
click at [658, 328] on div at bounding box center [646, 326] width 58 height 13
click at [655, 341] on div at bounding box center [646, 340] width 58 height 13
click at [661, 363] on div at bounding box center [646, 369] width 58 height 13
click at [645, 358] on div at bounding box center [646, 354] width 58 height 13
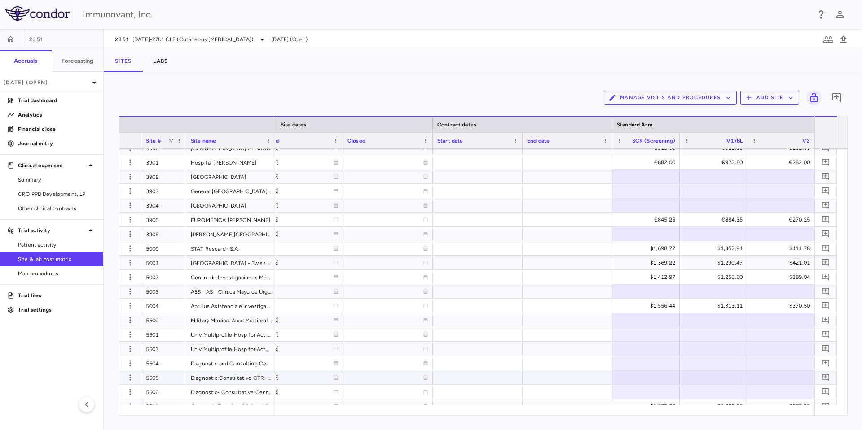
scroll to position [859, 0]
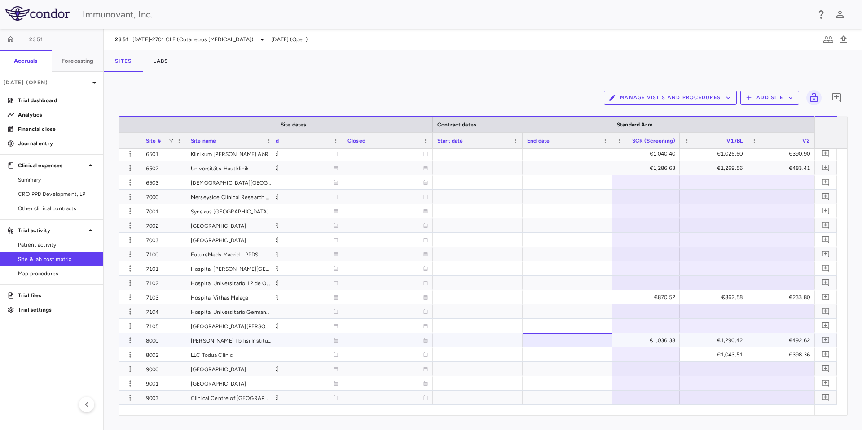
click at [592, 338] on div at bounding box center [567, 340] width 90 height 14
click at [646, 354] on div at bounding box center [646, 354] width 58 height 13
click at [651, 339] on div at bounding box center [646, 340] width 58 height 13
click at [609, 331] on div at bounding box center [567, 326] width 90 height 14
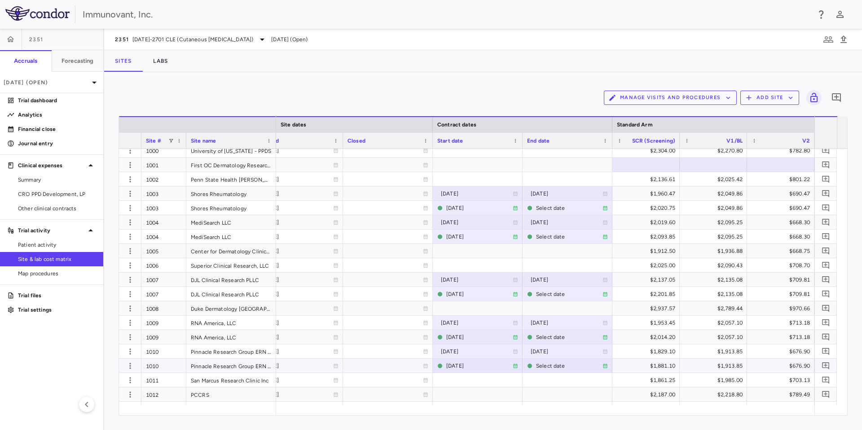
scroll to position [0, 0]
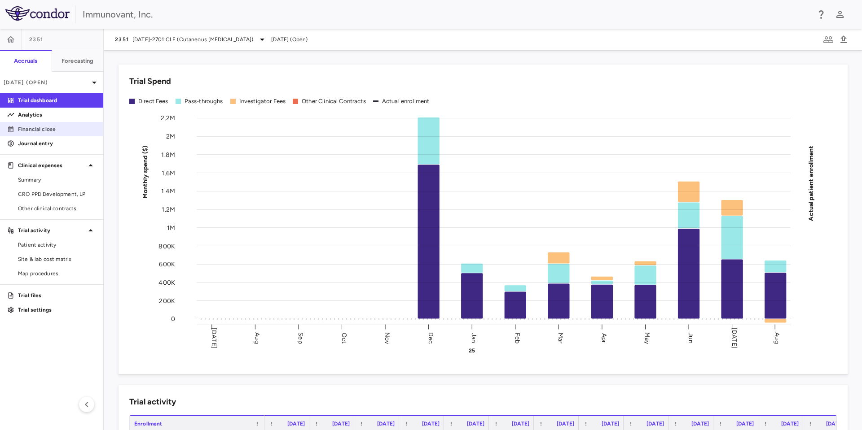
click at [45, 125] on p "Financial close" at bounding box center [57, 129] width 78 height 8
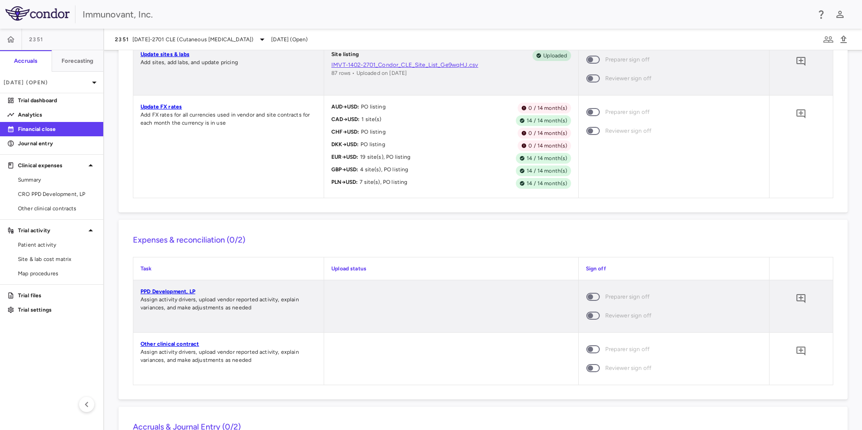
scroll to position [873, 0]
click at [181, 53] on link "Update sites & labs" at bounding box center [164, 54] width 49 height 6
